Goal: Information Seeking & Learning: Learn about a topic

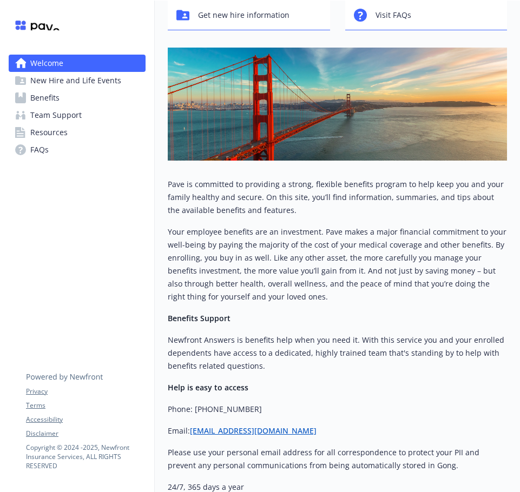
scroll to position [219, 0]
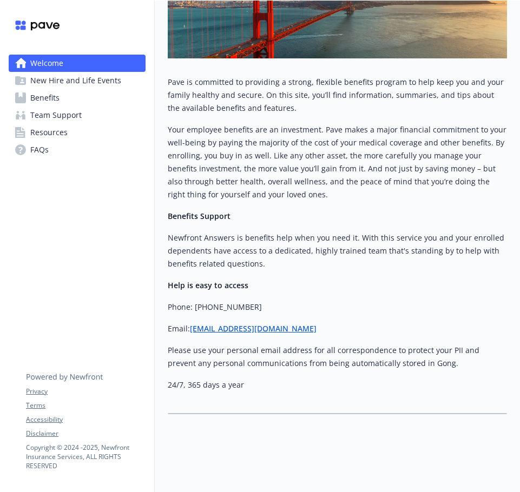
click at [70, 107] on span "Team Support" at bounding box center [55, 115] width 51 height 17
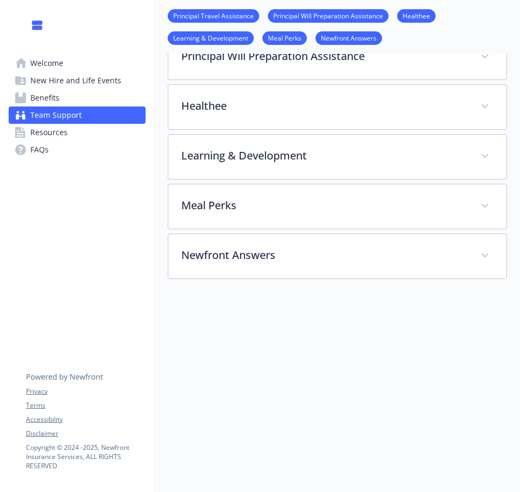
click at [68, 96] on link "Benefits" at bounding box center [77, 97] width 137 height 17
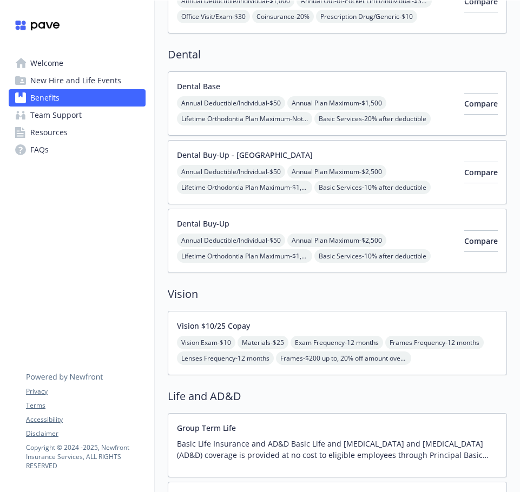
scroll to position [3, 0]
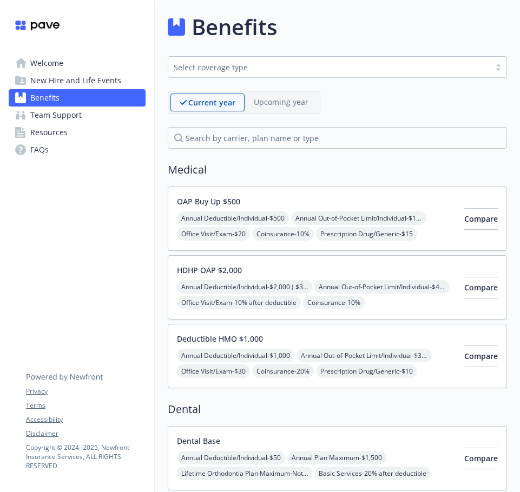
click at [232, 340] on button "Deductible HMO $1,000" at bounding box center [220, 338] width 86 height 11
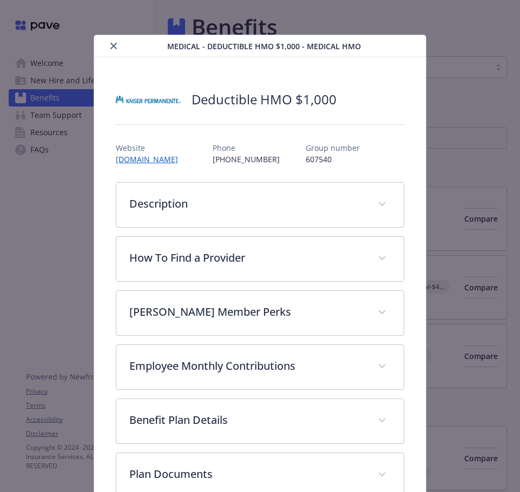
scroll to position [32, 0]
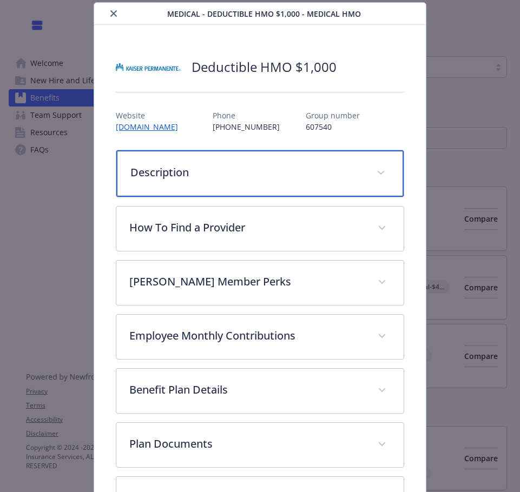
click at [327, 172] on div "Description" at bounding box center [259, 173] width 287 height 47
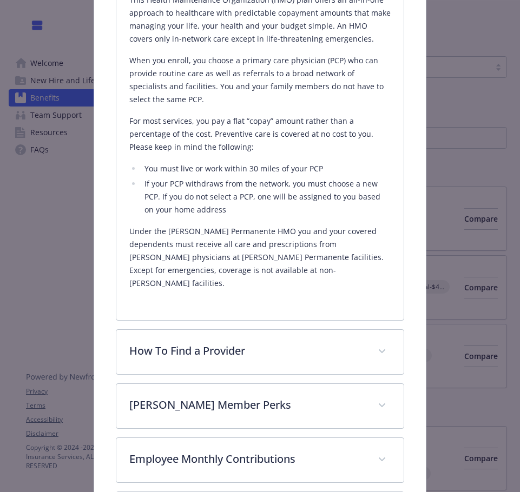
scroll to position [303, 0]
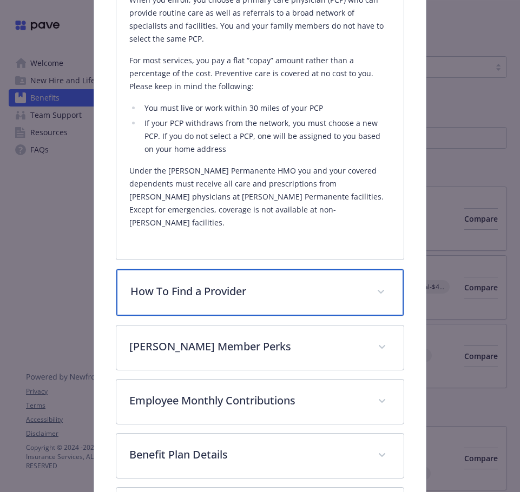
click at [311, 284] on p "How To Find a Provider" at bounding box center [246, 292] width 233 height 16
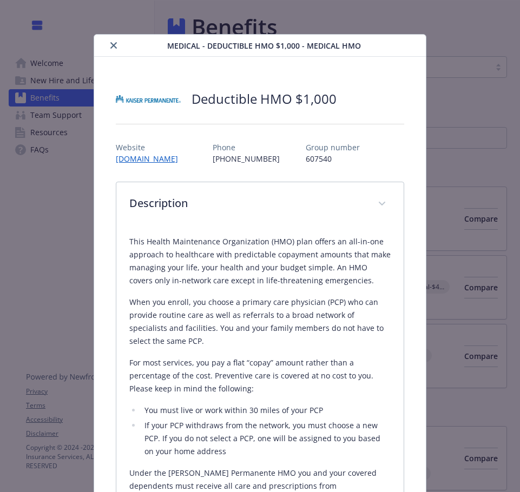
scroll to position [0, 0]
click at [296, 240] on div "This Health Maintenance Organization (HMO) plan offers an all-in-one approach t…" at bounding box center [259, 388] width 261 height 323
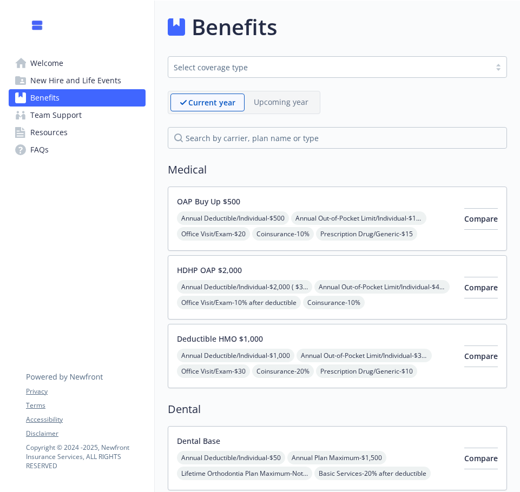
click at [334, 217] on div "Annual Deductible/Individual - $500 Annual Out-of-Pocket Limit/Individual - $1,…" at bounding box center [316, 242] width 279 height 61
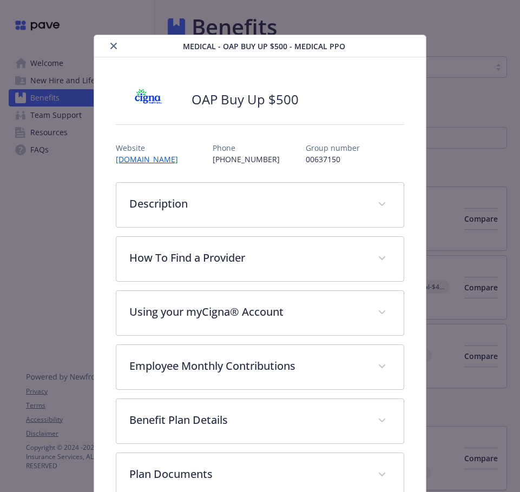
scroll to position [32, 0]
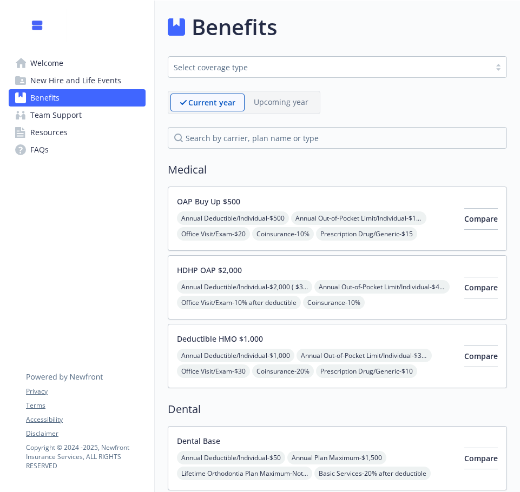
click at [346, 311] on div "HDHP OAP $2,000 Annual Deductible/Individual - $2,000 ( $3,300 individual withi…" at bounding box center [337, 287] width 339 height 64
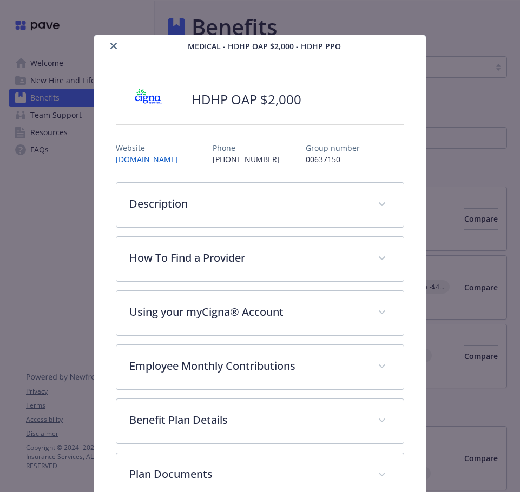
scroll to position [32, 0]
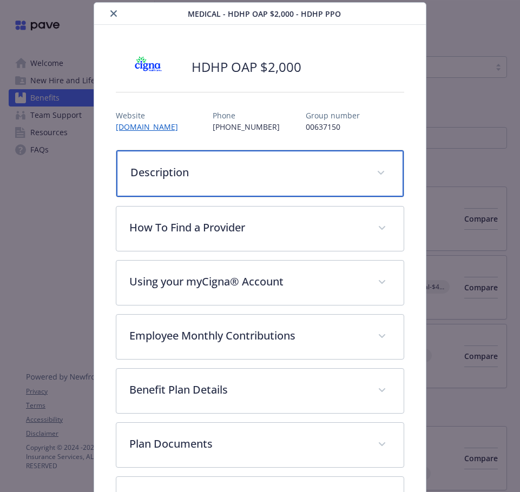
click at [343, 159] on div "Description" at bounding box center [259, 173] width 287 height 47
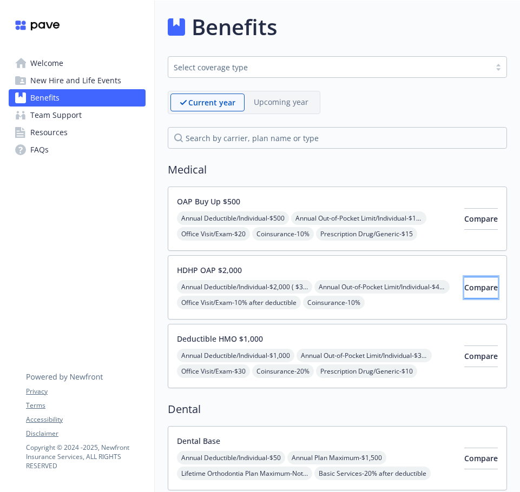
click at [464, 289] on span "Compare" at bounding box center [481, 288] width 34 height 10
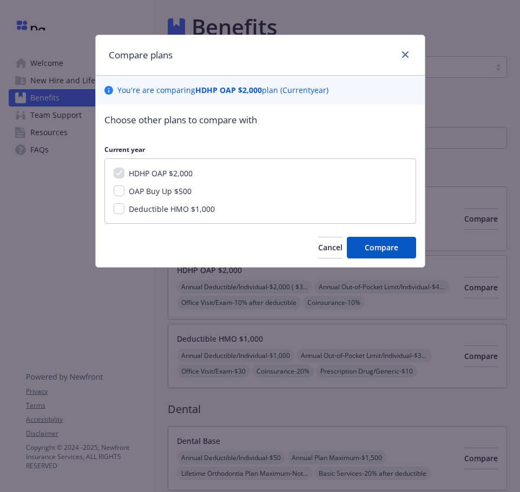
click at [482, 232] on div "Compare plans You ' re are comparing HDHP OAP $2,000 plan ( Current year) Choos…" at bounding box center [260, 246] width 520 height 492
click at [406, 56] on icon "close" at bounding box center [405, 54] width 6 height 6
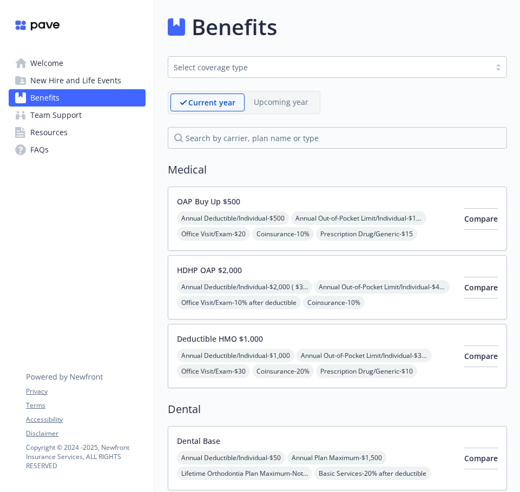
click at [291, 276] on div "HDHP OAP $2,000 Annual Deductible/Individual - $2,000 ( $3,300 individual withi…" at bounding box center [316, 288] width 279 height 46
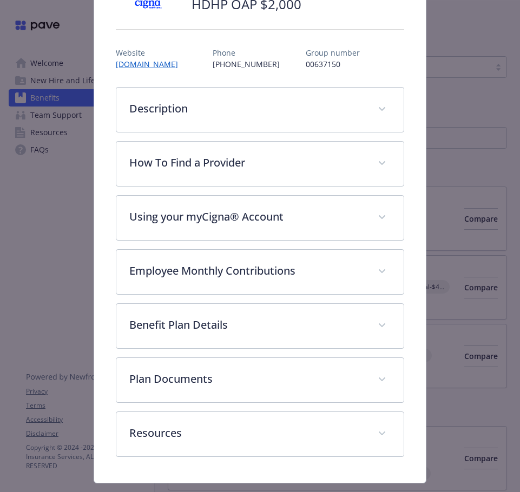
scroll to position [121, 0]
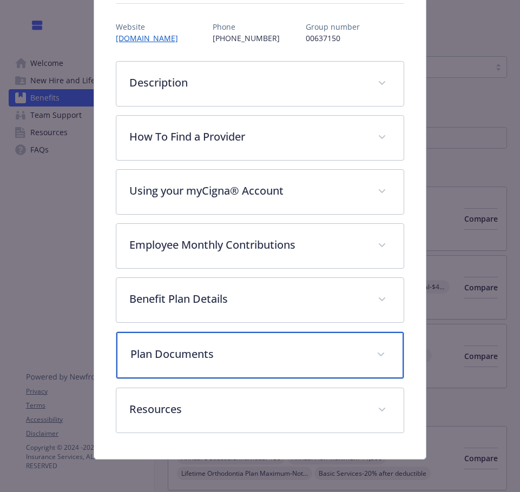
click at [207, 365] on div "Plan Documents" at bounding box center [259, 355] width 287 height 47
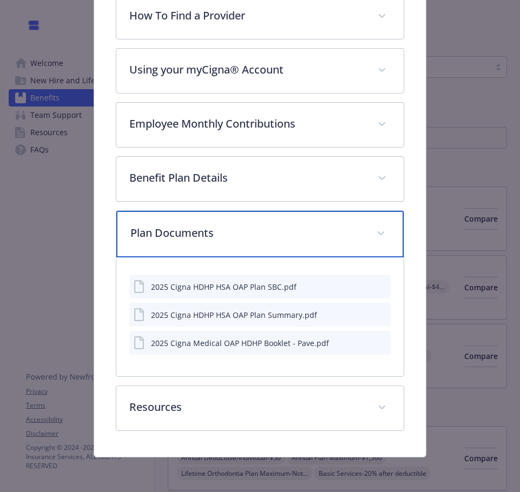
click at [222, 239] on p "Plan Documents" at bounding box center [246, 233] width 233 height 16
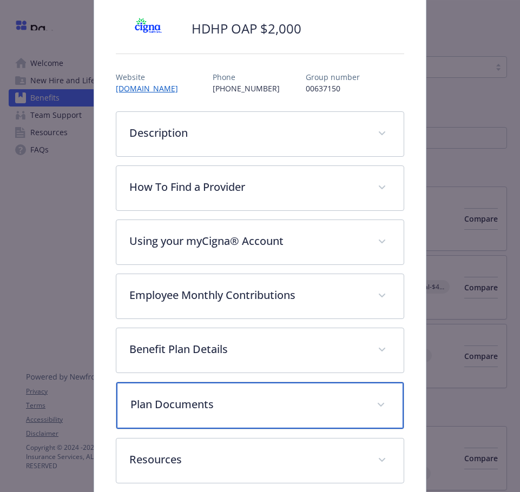
scroll to position [0, 0]
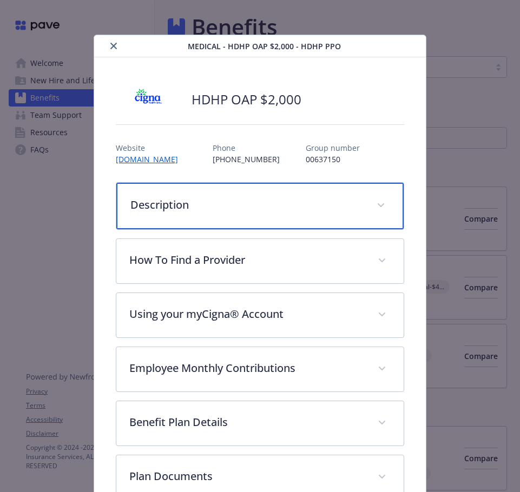
click at [303, 215] on div "Description" at bounding box center [259, 206] width 287 height 47
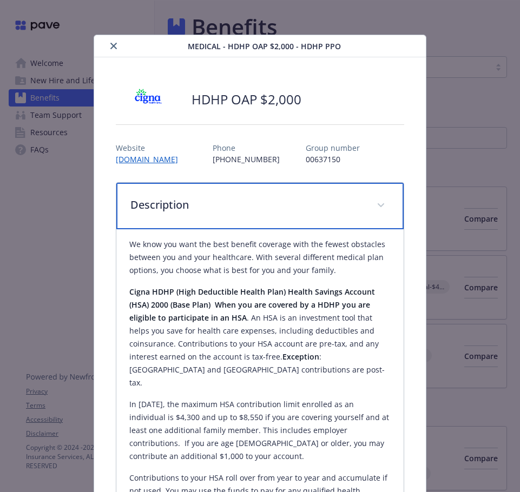
click at [308, 209] on p "Description" at bounding box center [246, 205] width 233 height 16
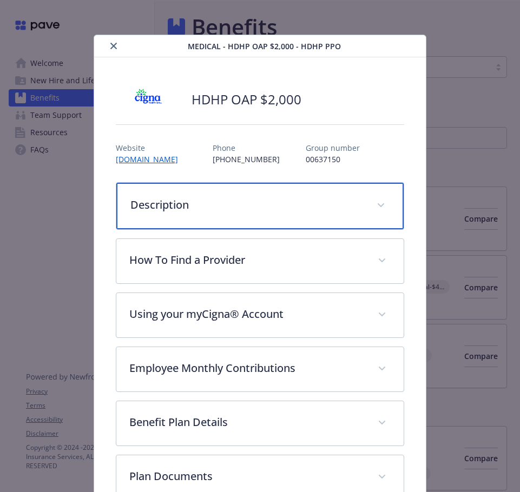
click at [310, 215] on div "Description" at bounding box center [259, 206] width 287 height 47
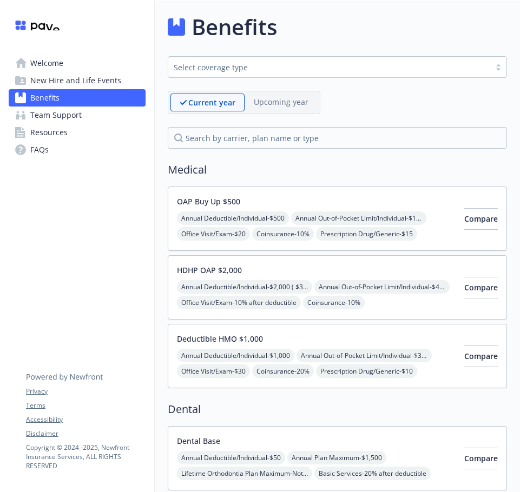
click at [330, 275] on div "HDHP OAP $2,000 Annual Deductible/Individual - $2,000 ( $3,300 individual withi…" at bounding box center [316, 288] width 279 height 46
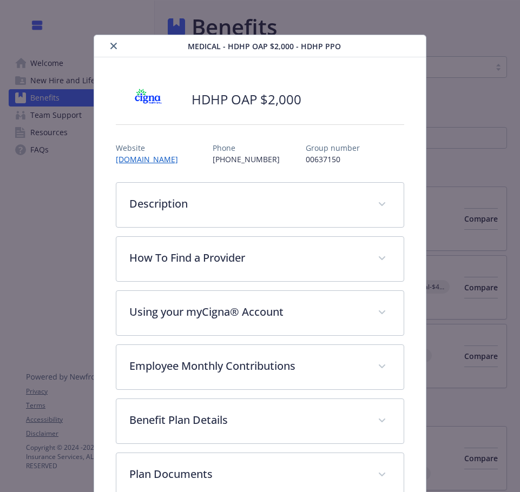
scroll to position [32, 0]
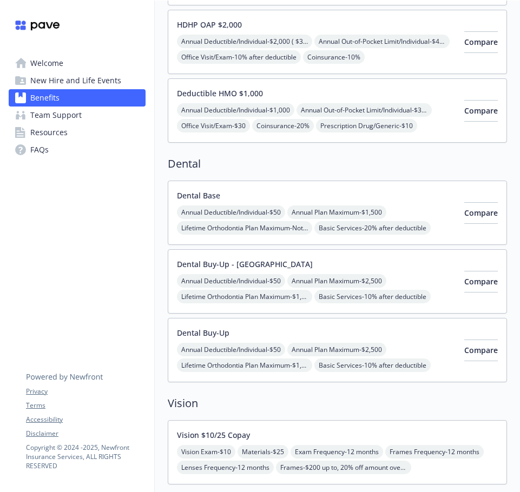
scroll to position [57, 0]
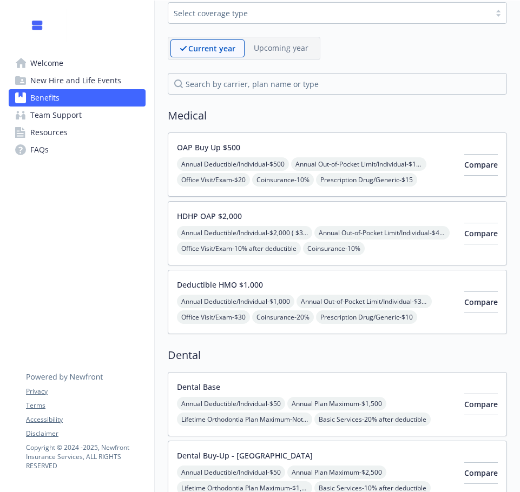
click at [303, 220] on div "HDHP OAP $2,000 Annual Deductible/Individual - $2,000 ( $3,300 individual withi…" at bounding box center [316, 234] width 279 height 46
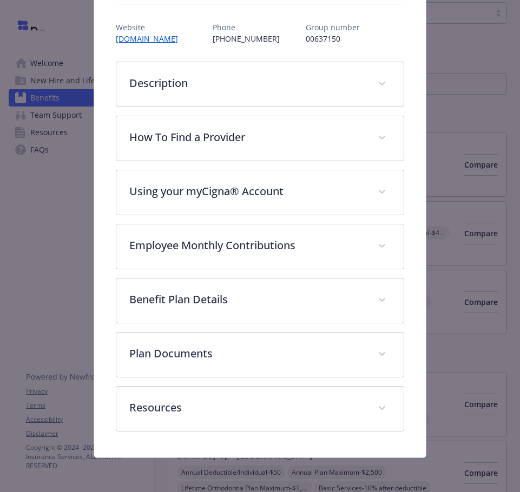
scroll to position [121, 0]
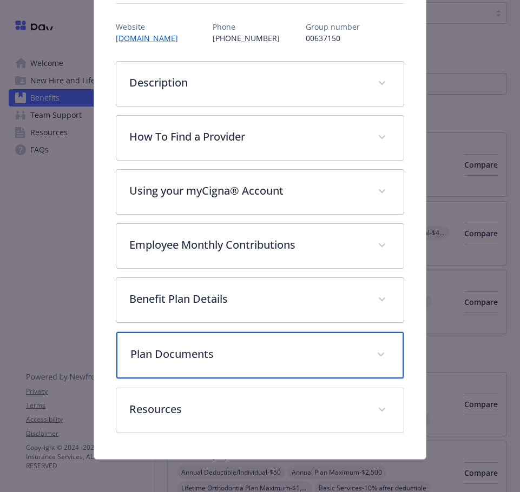
click at [240, 349] on p "Plan Documents" at bounding box center [246, 354] width 233 height 16
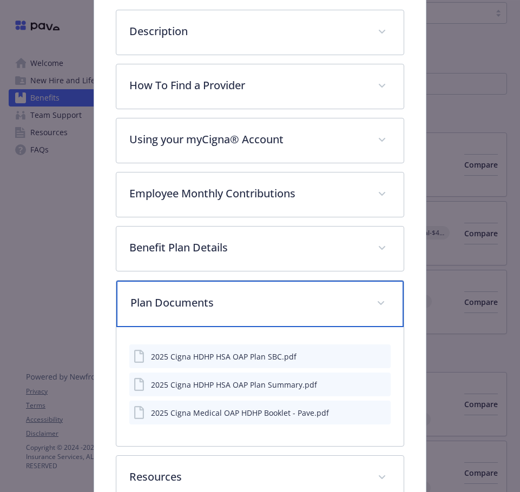
scroll to position [242, 0]
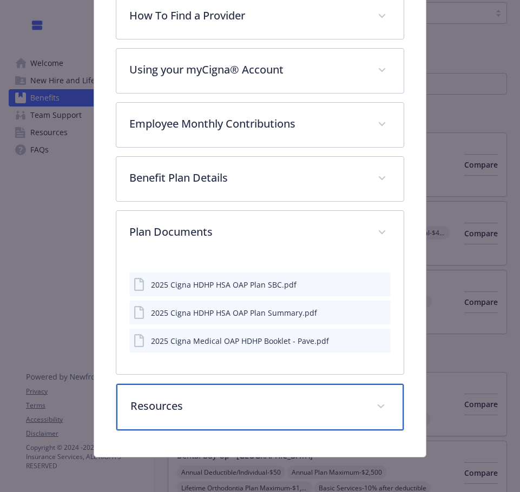
click at [232, 408] on p "Resources" at bounding box center [246, 406] width 233 height 16
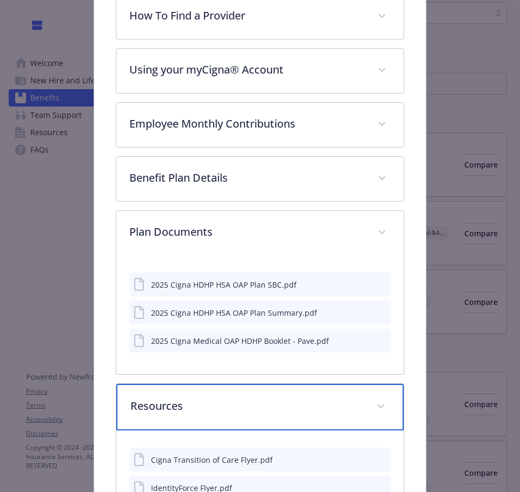
scroll to position [459, 0]
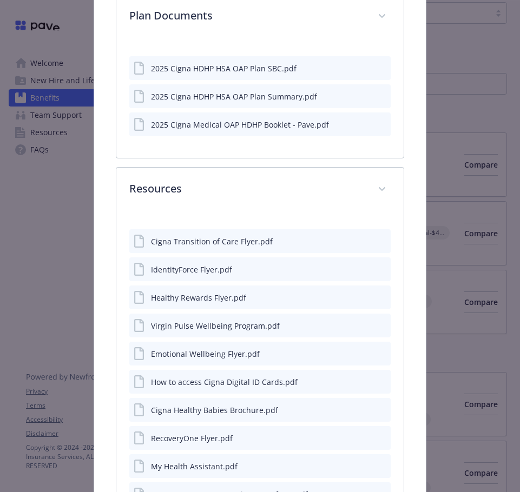
click at [377, 100] on button "details for plan Medical - HDHP OAP $2,000 - HDHP PPO" at bounding box center [382, 96] width 10 height 11
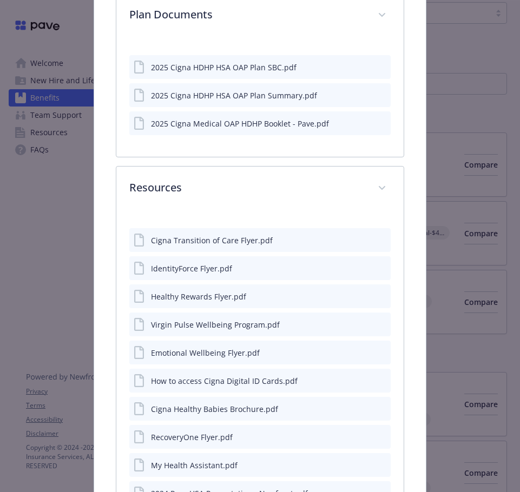
scroll to position [448, 0]
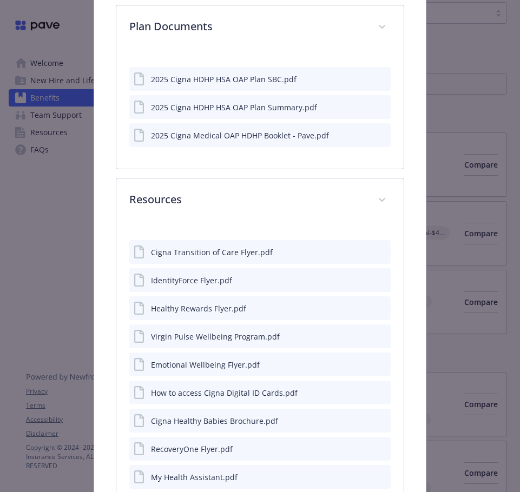
click at [376, 105] on icon "preview file" at bounding box center [381, 107] width 10 height 8
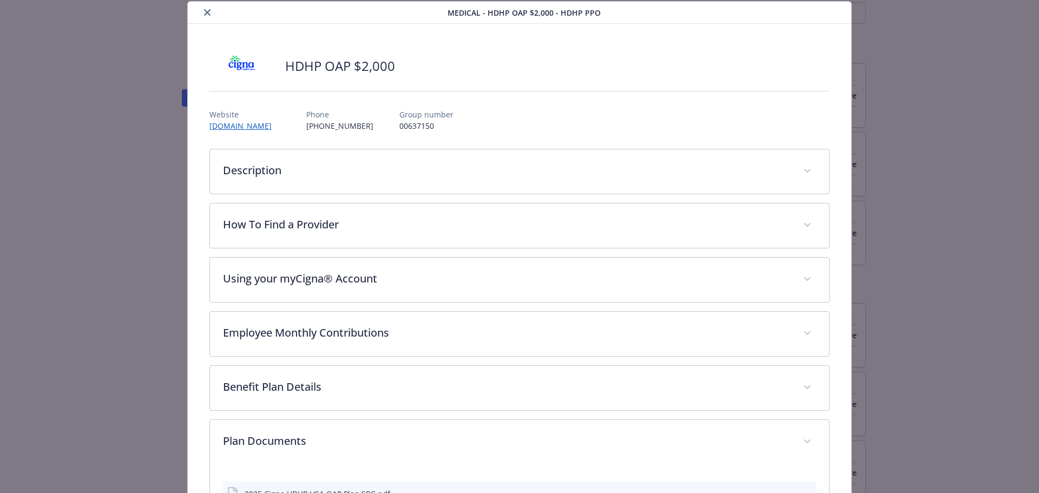
scroll to position [0, 0]
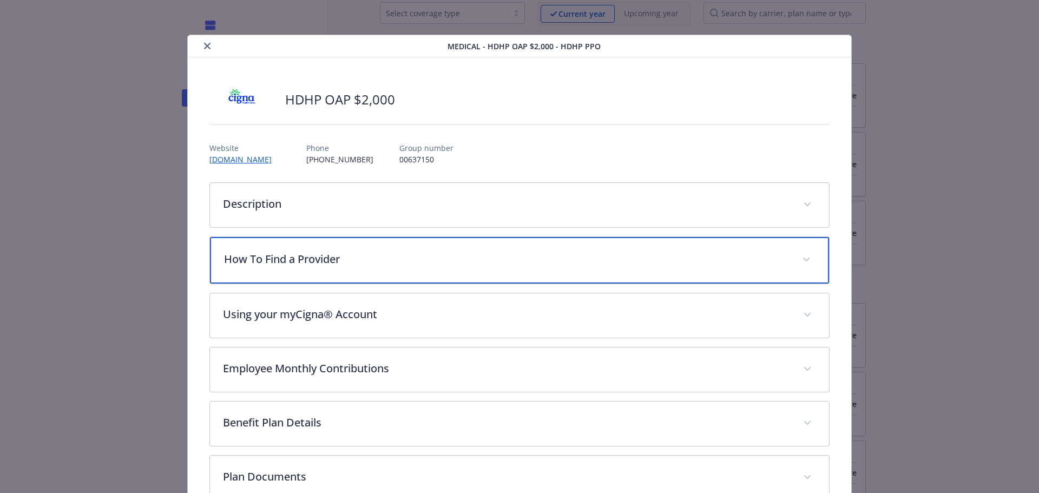
click at [345, 262] on p "How To Find a Provider" at bounding box center [507, 259] width 566 height 16
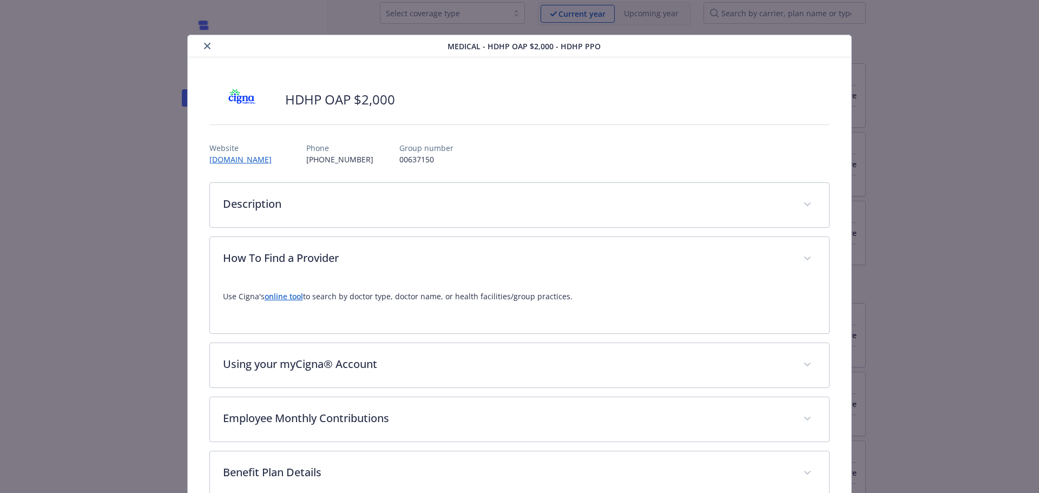
click at [281, 296] on link "online tool" at bounding box center [284, 296] width 38 height 10
